Goal: Use online tool/utility

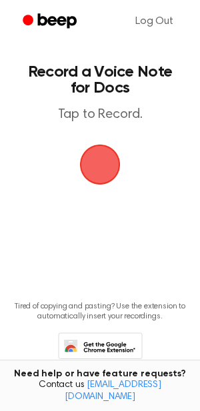
click at [99, 169] on span "button" at bounding box center [99, 164] width 37 height 37
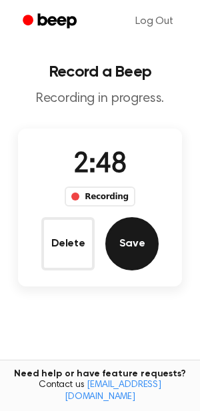
click at [122, 251] on button "Save" at bounding box center [131, 243] width 53 height 53
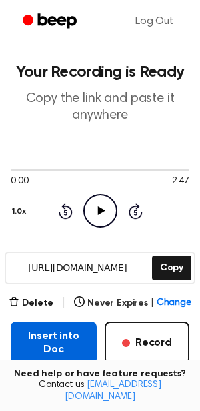
click at [59, 345] on button "Insert into Doc" at bounding box center [54, 343] width 86 height 43
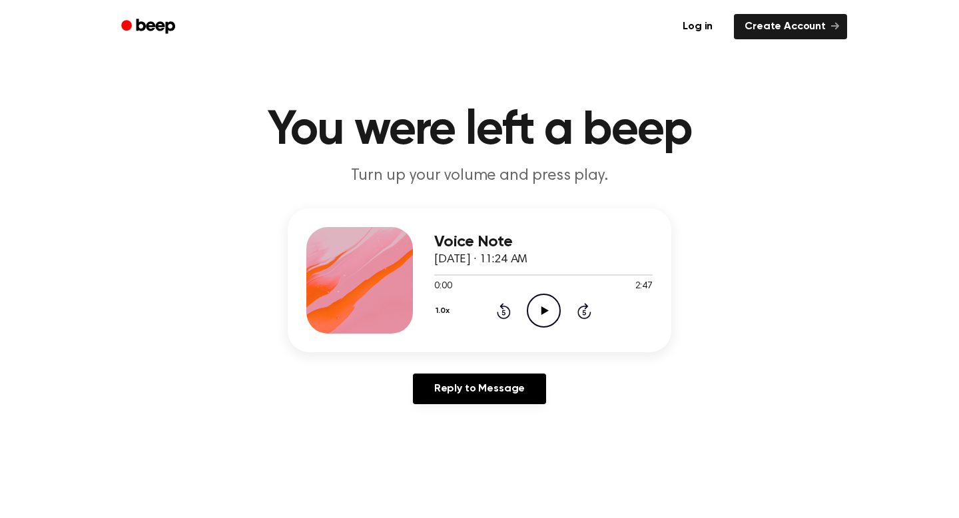
click at [541, 311] on icon at bounding box center [544, 310] width 7 height 9
click at [541, 314] on icon at bounding box center [544, 310] width 6 height 9
